Goal: Find specific page/section: Find specific page/section

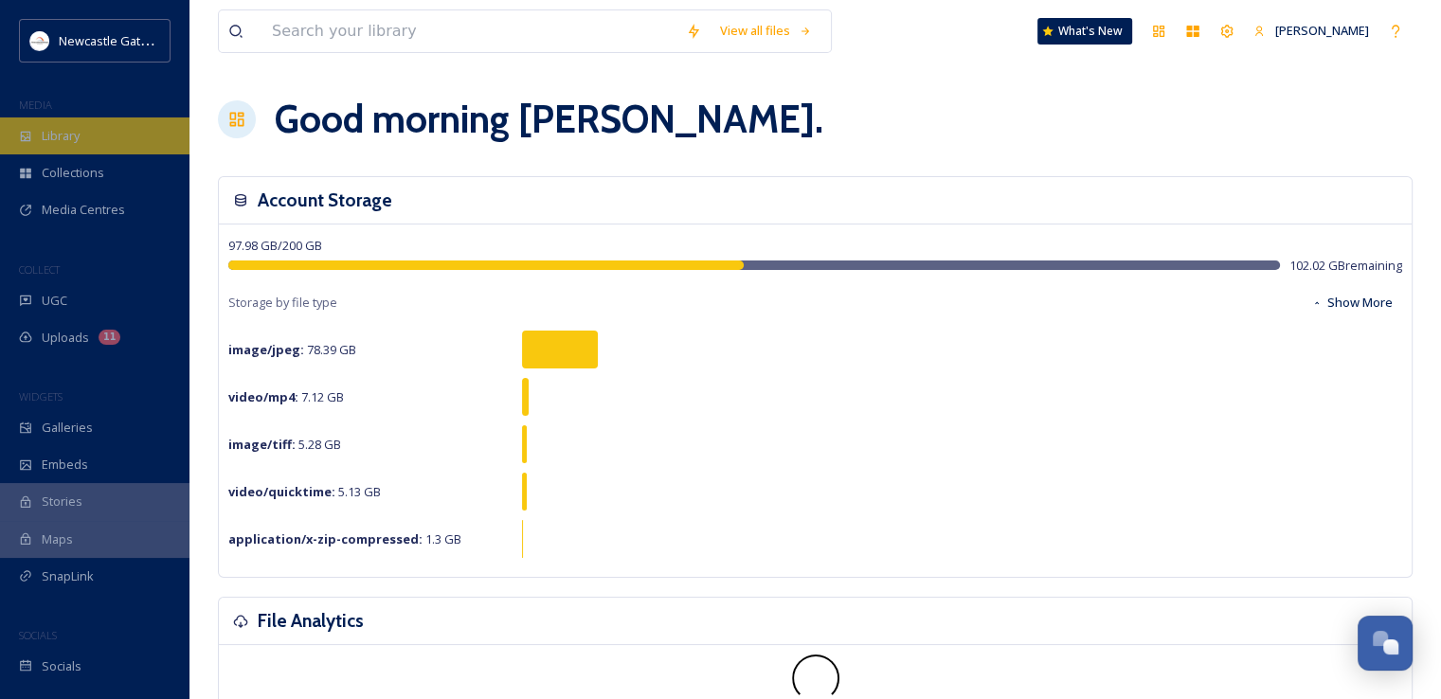
click at [107, 138] on div "Library" at bounding box center [95, 136] width 190 height 37
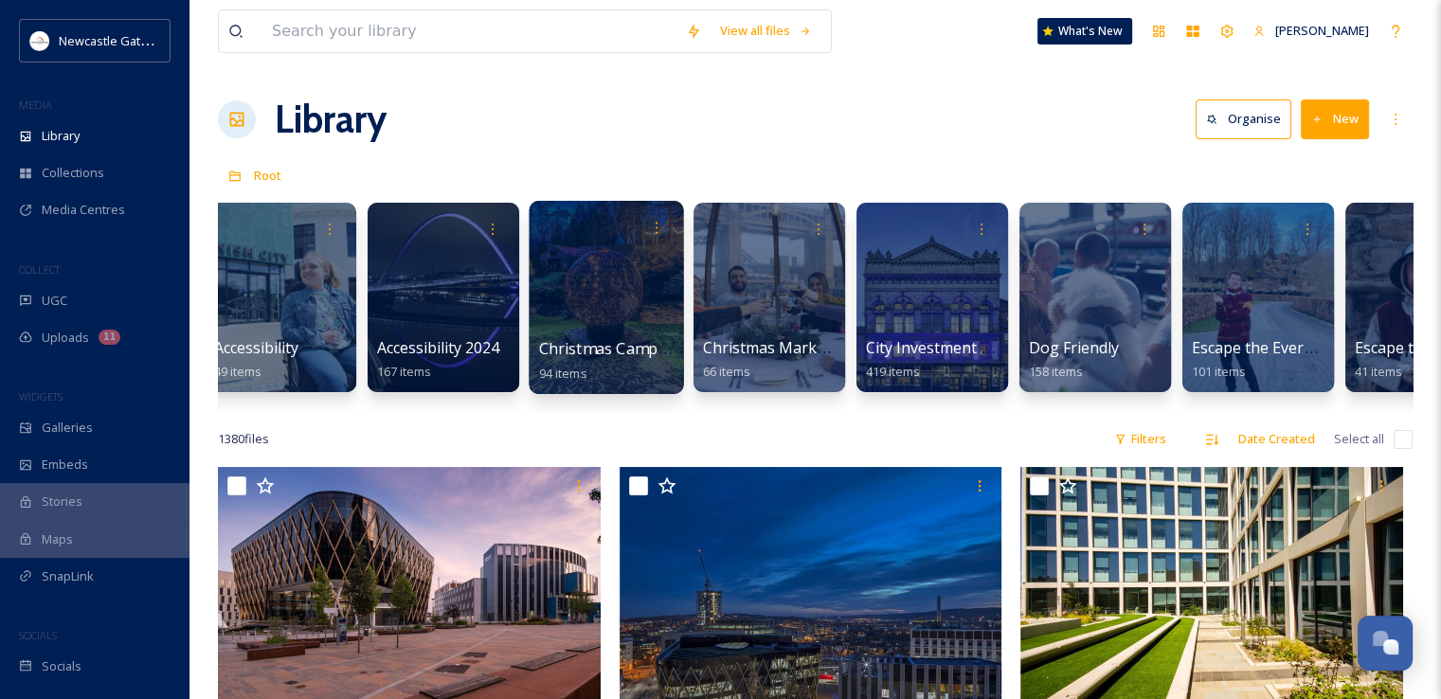
scroll to position [0, 382]
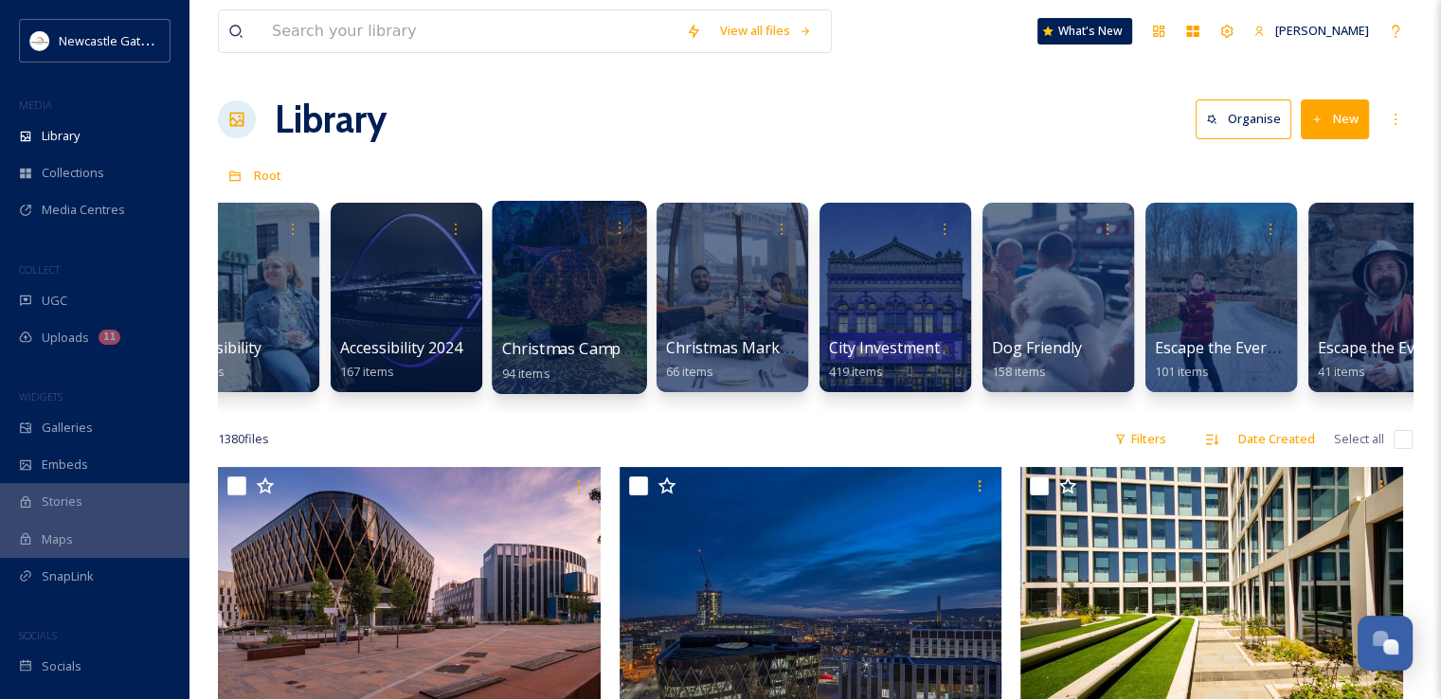
click at [882, 216] on div at bounding box center [895, 229] width 133 height 34
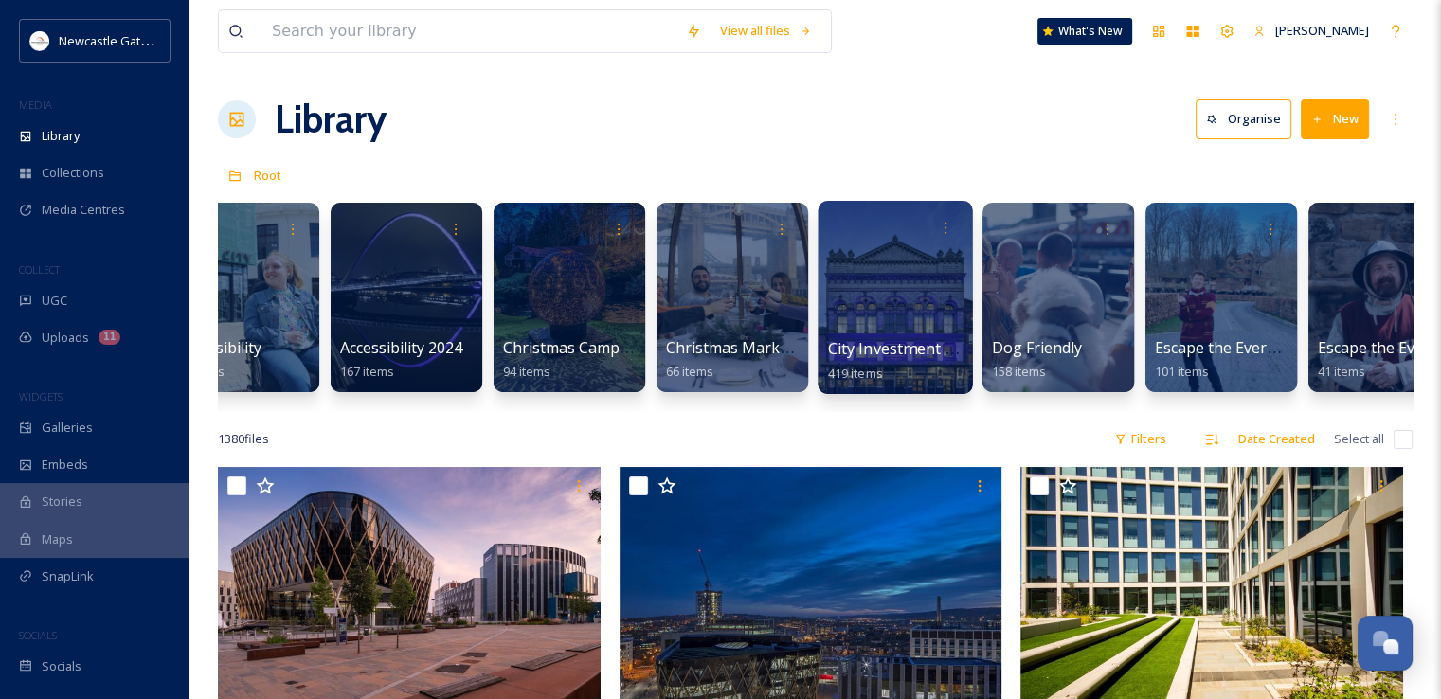
click at [878, 307] on div at bounding box center [895, 297] width 154 height 193
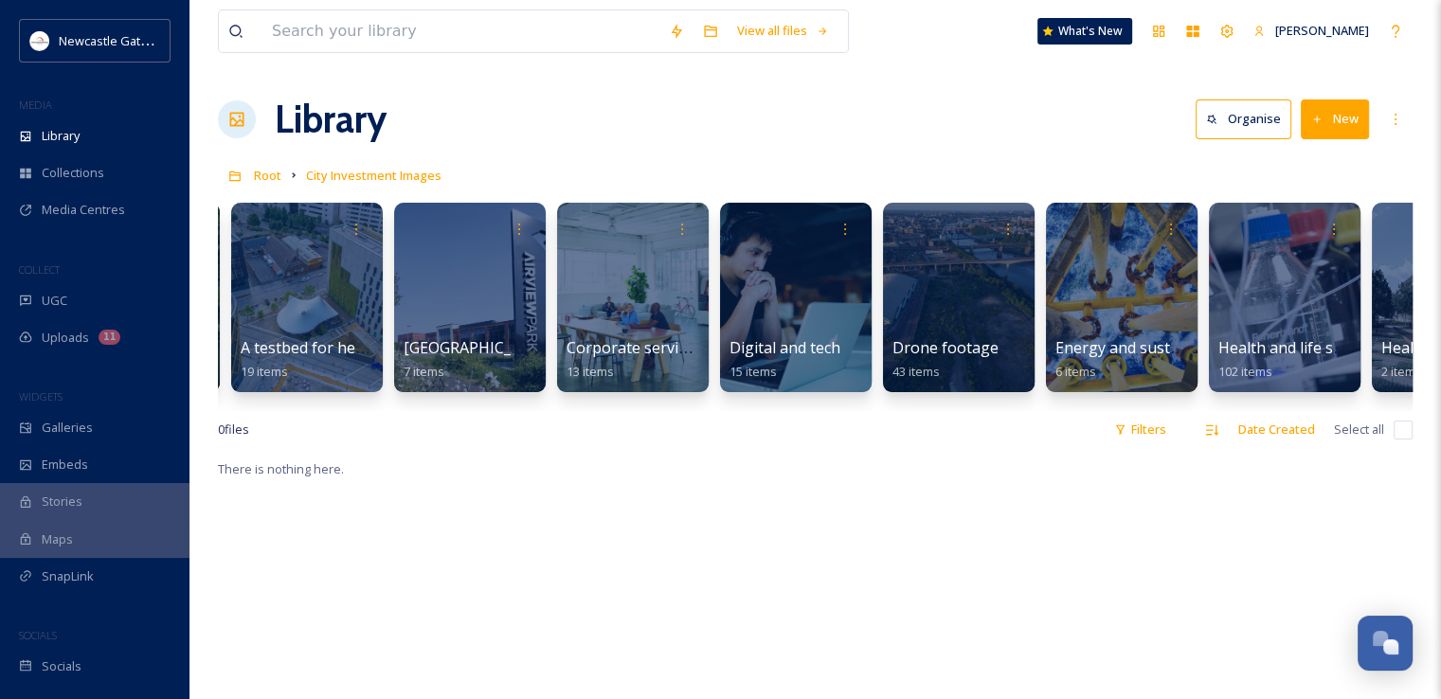
scroll to position [0, 642]
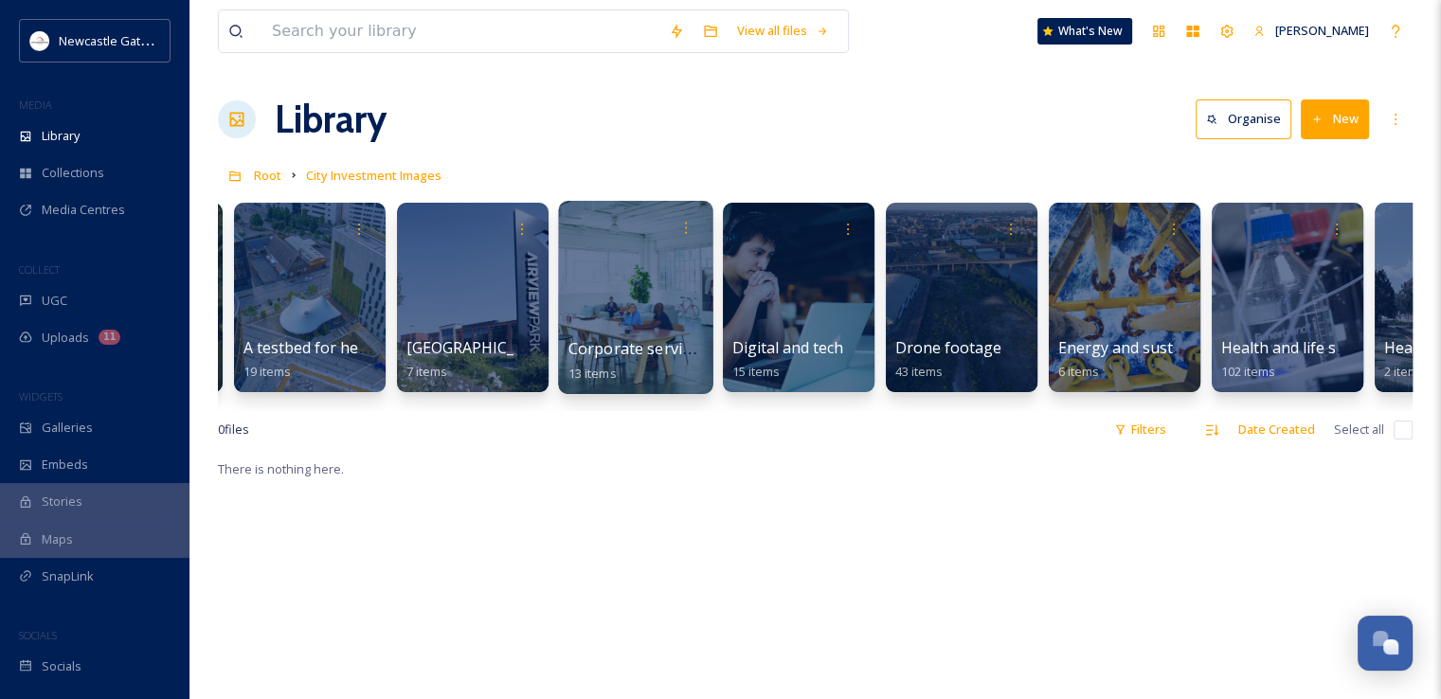
click at [610, 319] on div at bounding box center [635, 297] width 154 height 193
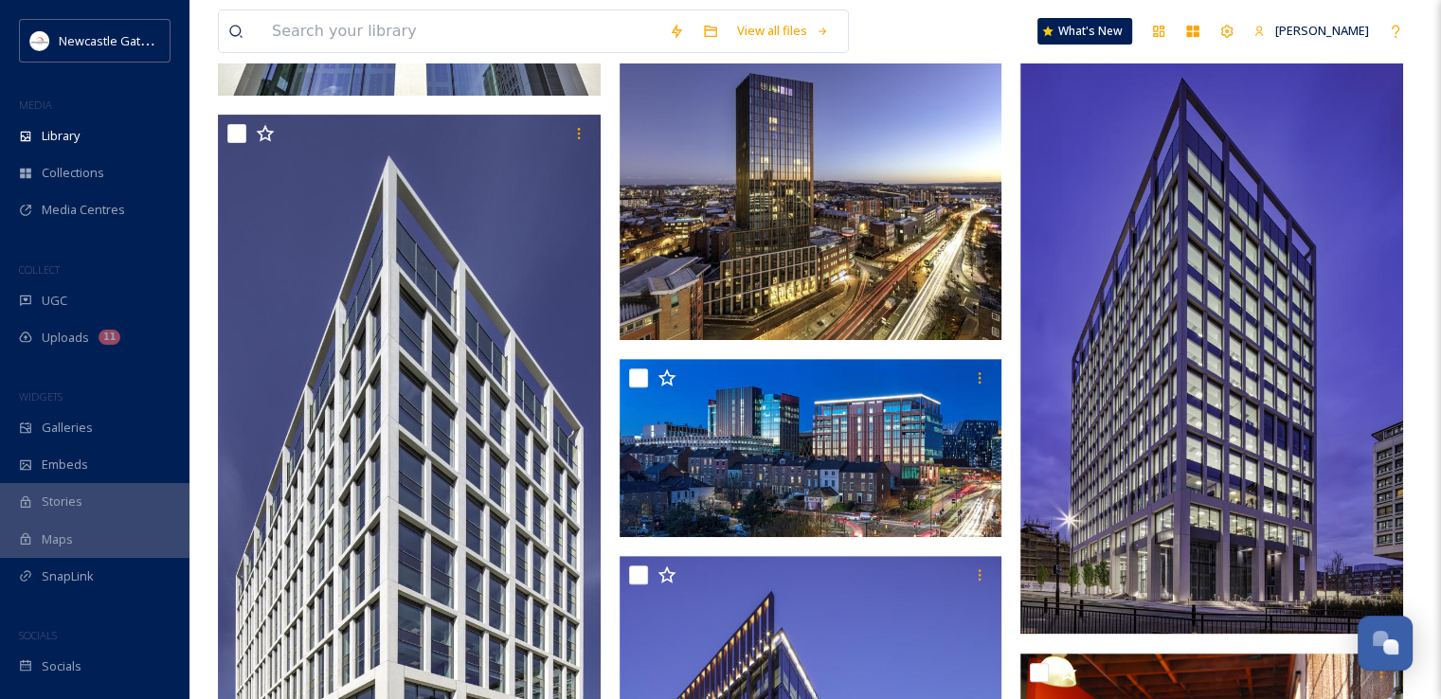
scroll to position [481, 0]
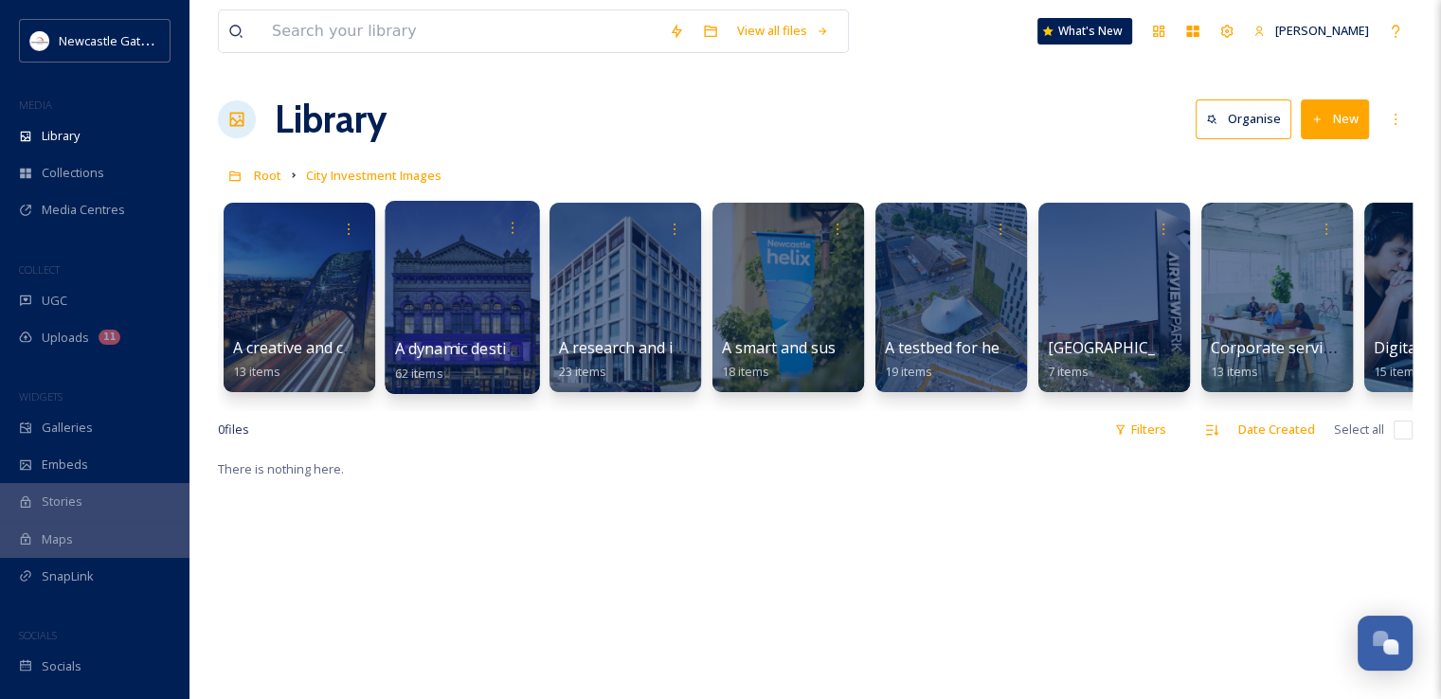
click at [435, 327] on div at bounding box center [462, 297] width 154 height 193
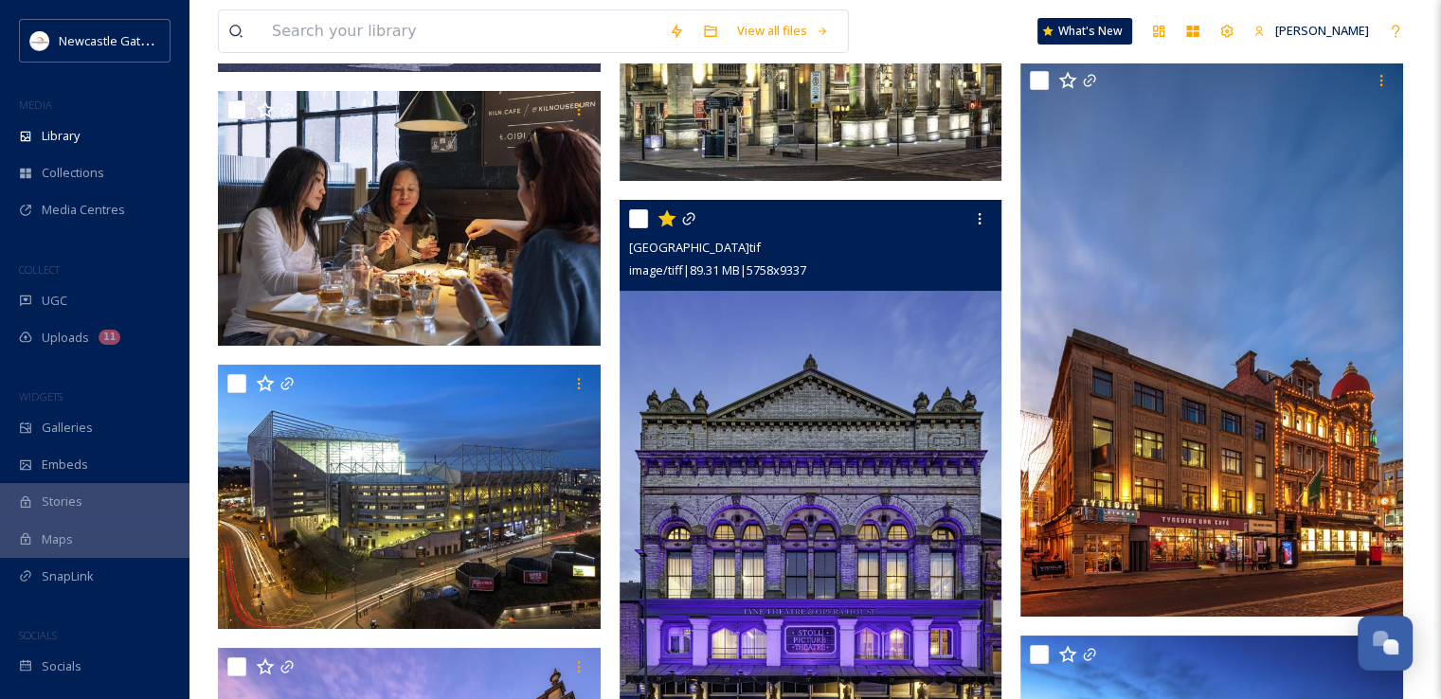
scroll to position [6433, 0]
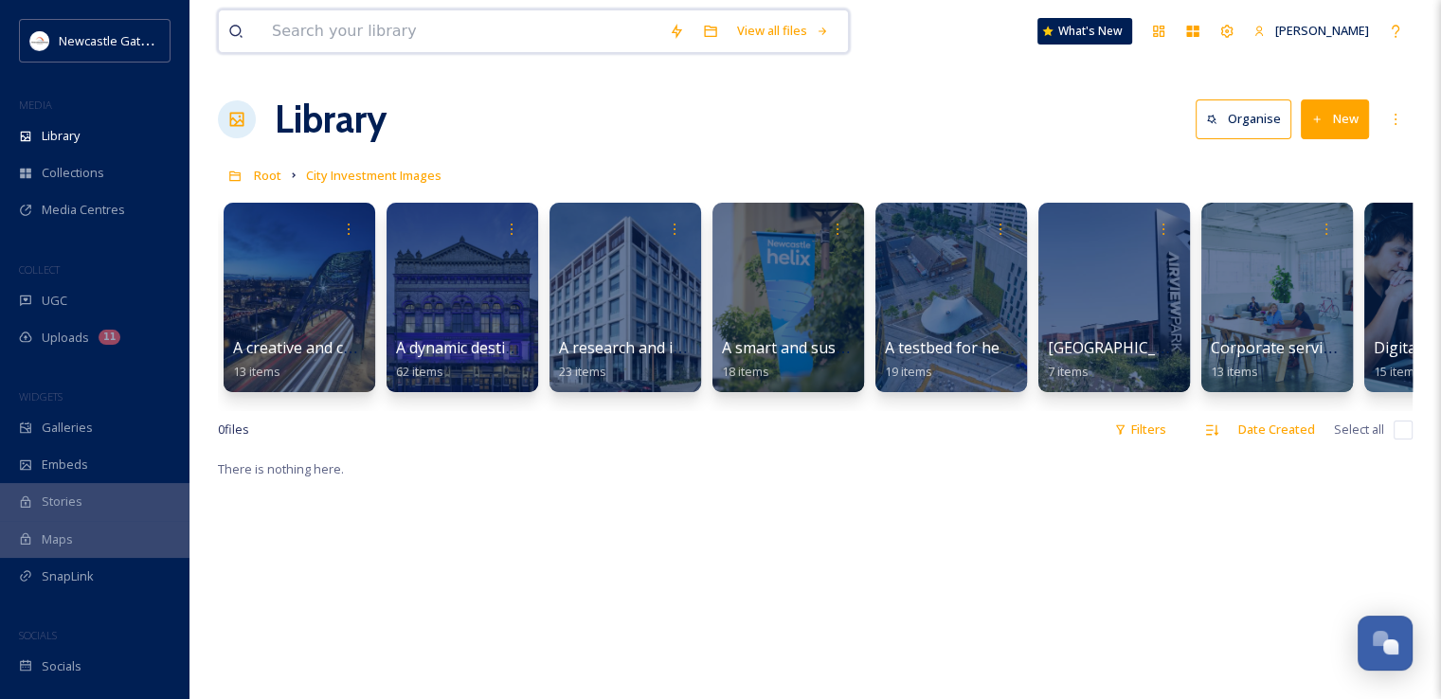
click at [373, 43] on input at bounding box center [461, 31] width 397 height 42
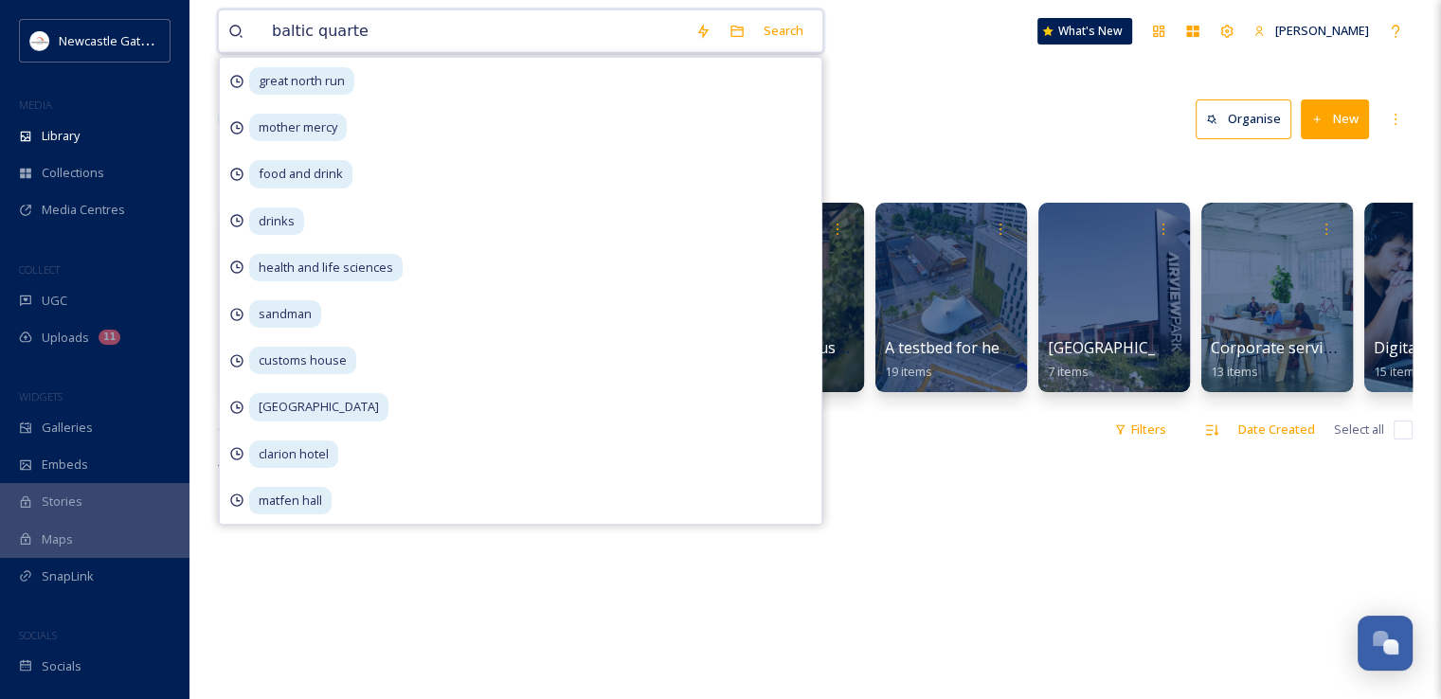
type input "baltic quarter"
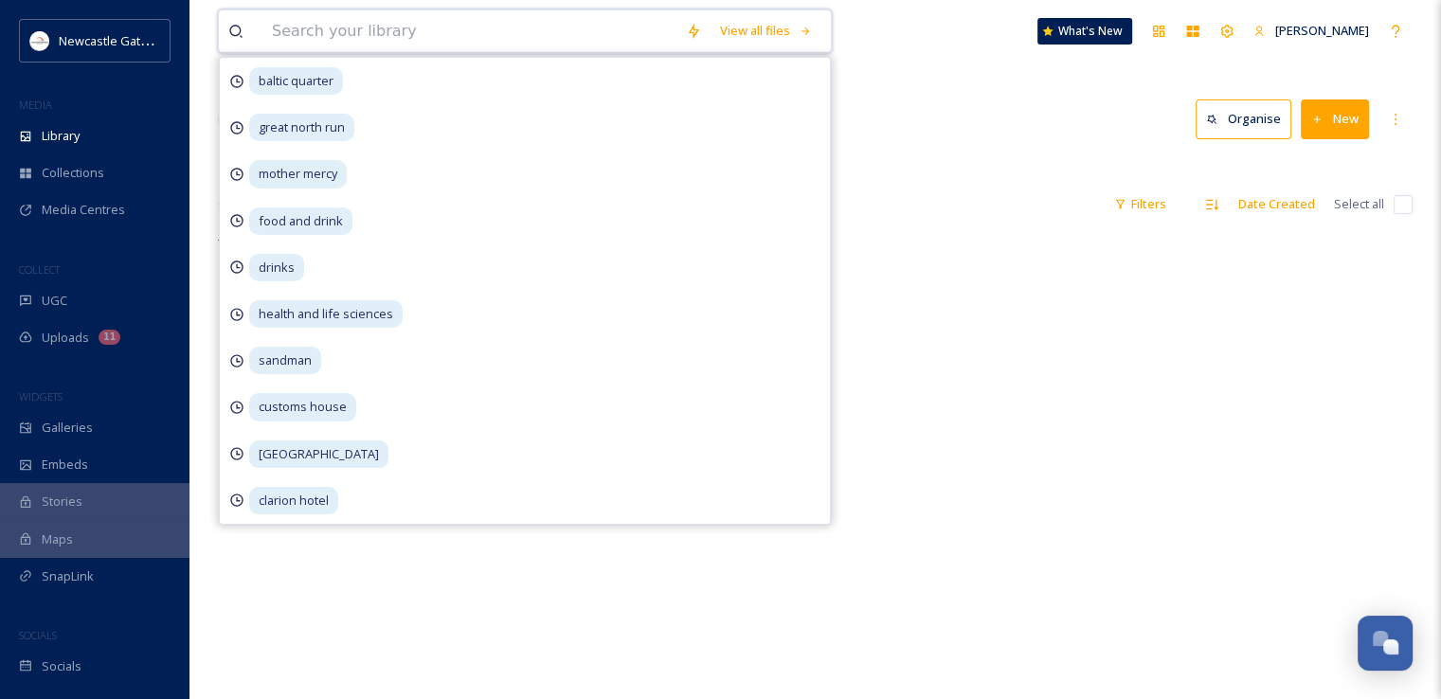
click at [373, 43] on input at bounding box center [470, 31] width 414 height 42
type input "baltic"
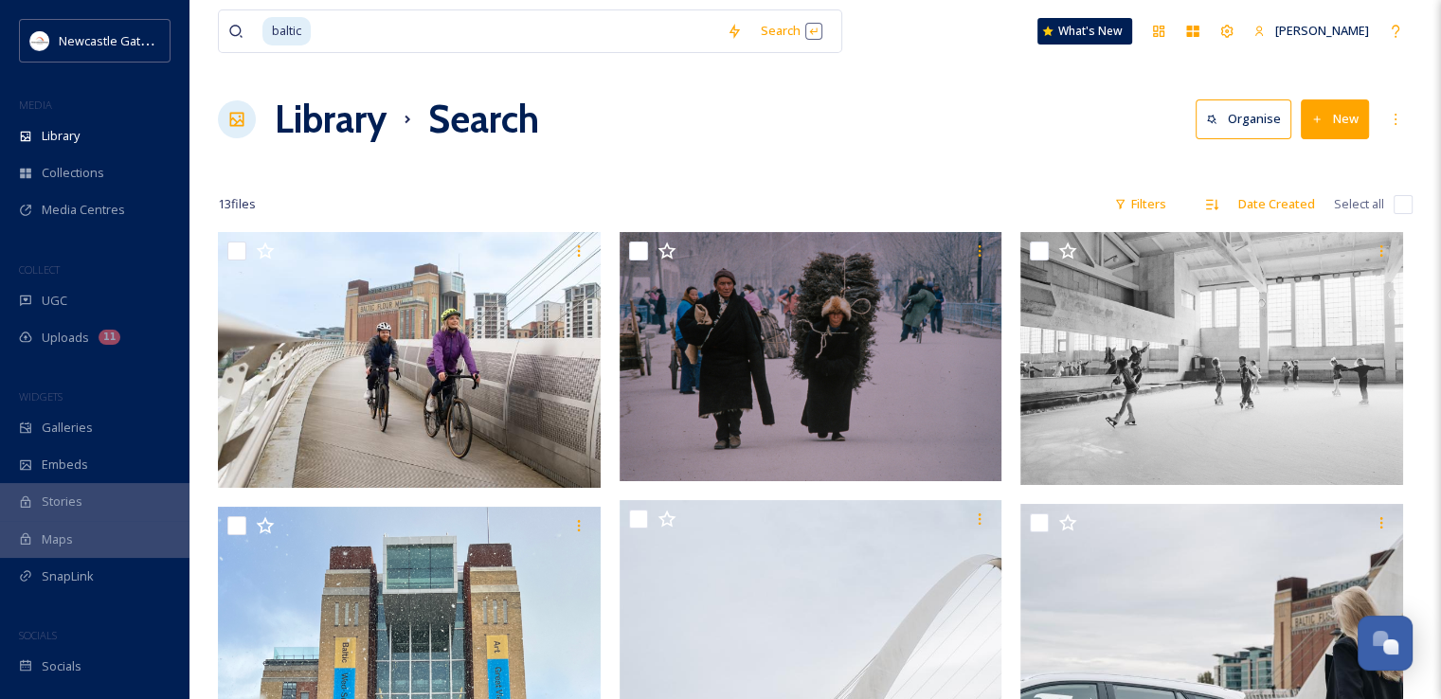
click at [915, 108] on div "Library Search Organise New" at bounding box center [815, 119] width 1195 height 57
click at [364, 13] on input at bounding box center [515, 31] width 405 height 42
type input "b"
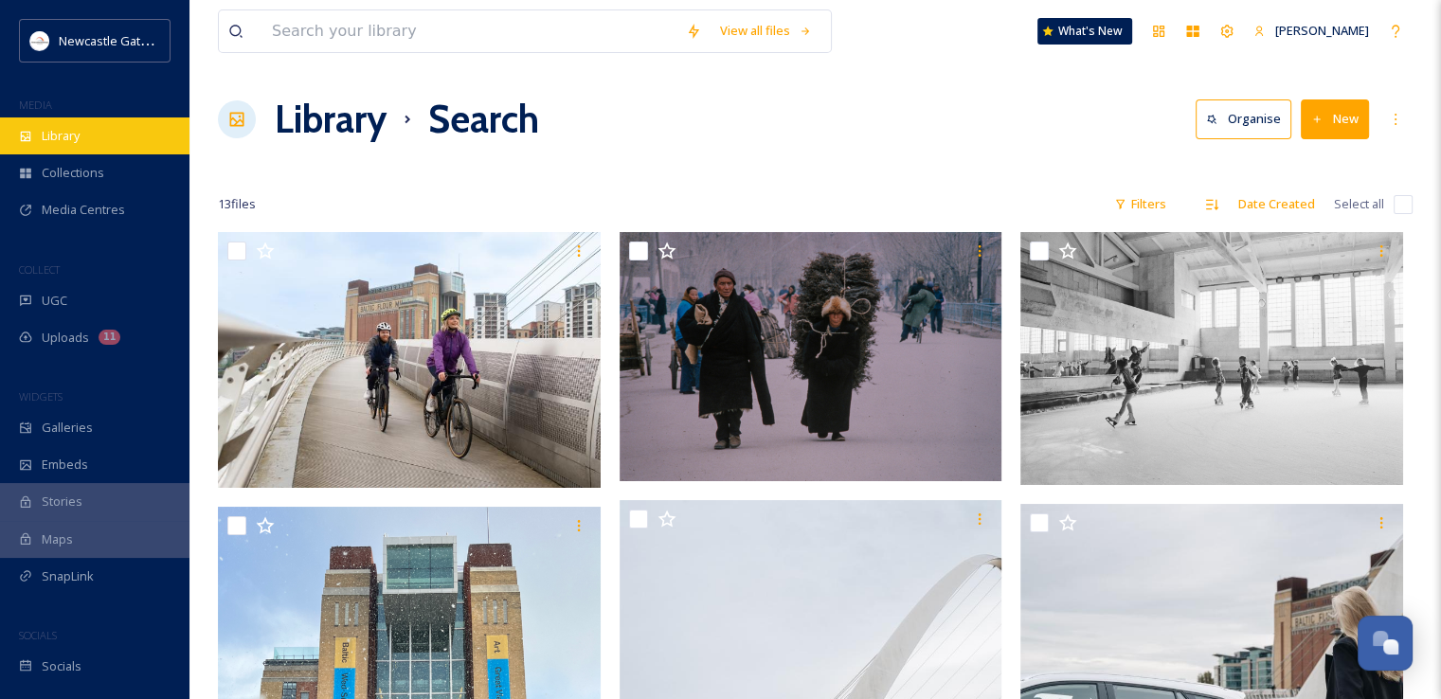
click at [95, 127] on div "Library" at bounding box center [95, 136] width 190 height 37
